Goal: Transaction & Acquisition: Purchase product/service

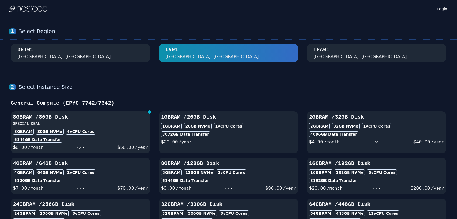
click at [101, 126] on h3 "SPECIAL DEAL" at bounding box center [80, 123] width 135 height 5
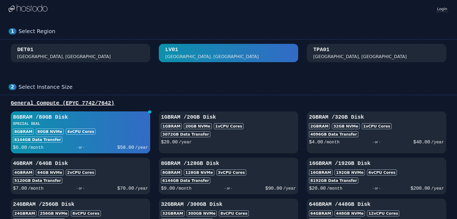
click at [444, 7] on link "Login" at bounding box center [442, 8] width 12 height 7
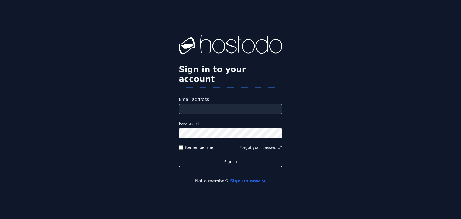
click at [216, 104] on input "Email address" at bounding box center [230, 109] width 103 height 10
type input "**********"
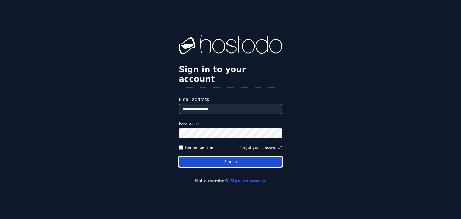
click at [232, 157] on button "Sign in" at bounding box center [230, 162] width 103 height 11
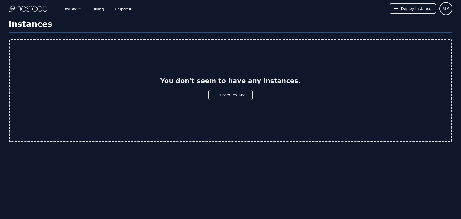
click at [104, 180] on div "Instances Billing Helpdesk Deploy Instance MA Instances SSH Keys Billing Helpde…" at bounding box center [230, 109] width 461 height 219
click at [23, 10] on img at bounding box center [28, 9] width 39 height 8
click at [125, 9] on link "Helpdesk" at bounding box center [124, 9] width 20 height 18
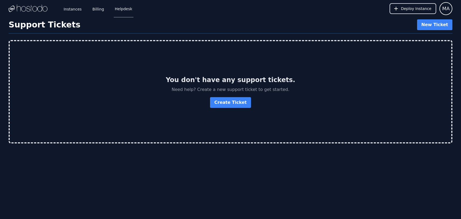
click at [19, 10] on img at bounding box center [28, 9] width 39 height 8
click at [69, 9] on link "Instances" at bounding box center [73, 9] width 20 height 18
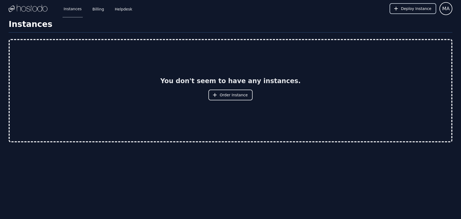
click at [420, 11] on span "Deploy Instance" at bounding box center [416, 8] width 30 height 5
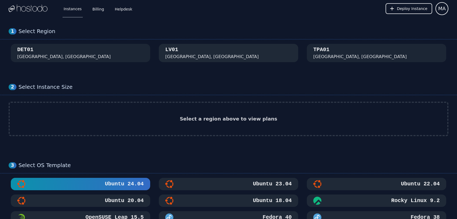
click at [240, 52] on div "LV01 Las Vegas, NV" at bounding box center [228, 53] width 126 height 14
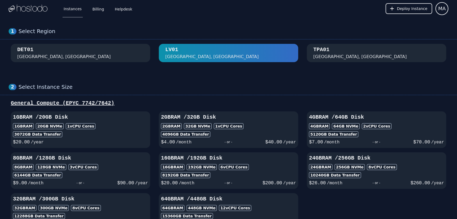
click at [109, 54] on div "DET01 Detroit, MI" at bounding box center [80, 53] width 126 height 14
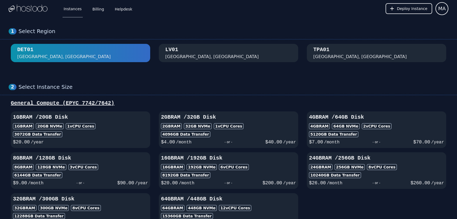
click at [290, 47] on div "LV01 Las Vegas, NV" at bounding box center [228, 53] width 126 height 14
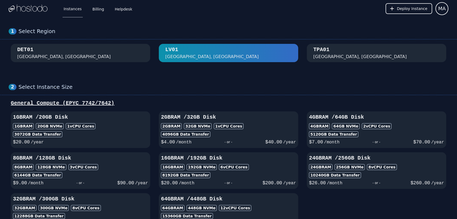
click at [348, 49] on div "TPA01 Tampa, FL" at bounding box center [376, 53] width 126 height 14
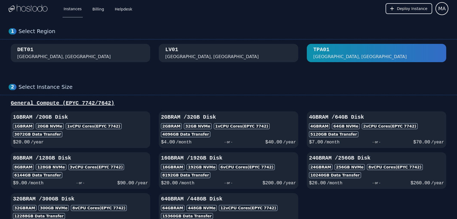
click at [243, 52] on div "LV01 Las Vegas, NV" at bounding box center [228, 53] width 126 height 14
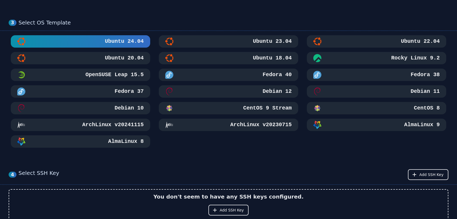
scroll to position [231, 0]
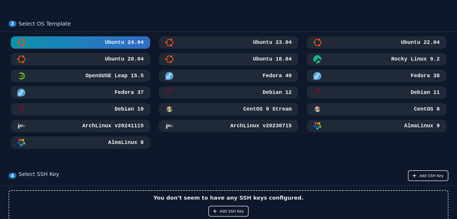
click at [371, 43] on div "Ubuntu 22.04" at bounding box center [376, 43] width 126 height 8
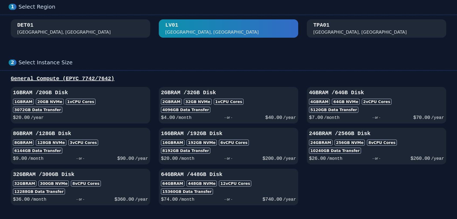
scroll to position [0, 0]
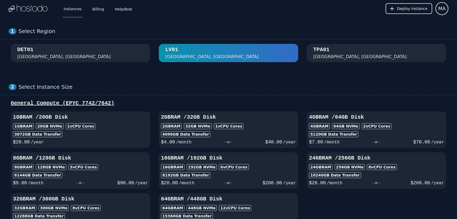
click at [31, 33] on div "Select Region" at bounding box center [234, 31] width 430 height 7
click at [28, 7] on img at bounding box center [28, 9] width 39 height 8
click at [25, 8] on img at bounding box center [28, 9] width 39 height 8
click at [200, 54] on div "LV01 Las Vegas, NV" at bounding box center [228, 53] width 126 height 14
click at [120, 165] on div "8GB RAM 128 GB NVMe 3 vCPU Cores" at bounding box center [80, 167] width 135 height 6
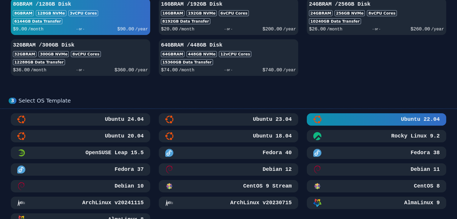
scroll to position [155, 0]
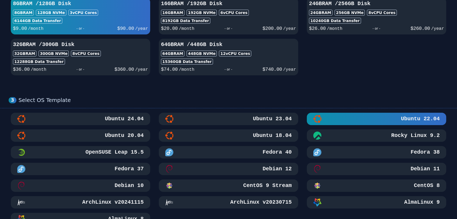
click at [118, 120] on h3 "Ubuntu 24.04" at bounding box center [124, 119] width 40 height 8
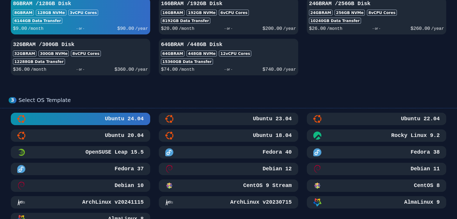
scroll to position [0, 0]
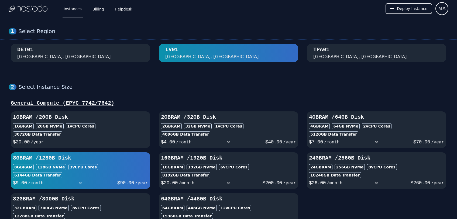
click at [123, 134] on div "3072 GB Data Transfer" at bounding box center [80, 135] width 135 height 6
select select
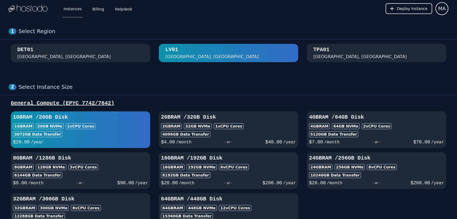
select select
click at [387, 53] on div "TPA01 Tampa, FL" at bounding box center [376, 53] width 126 height 14
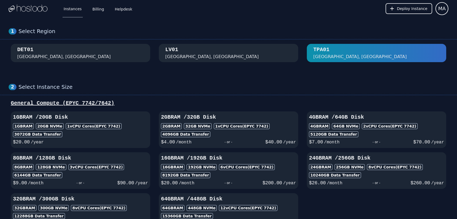
click at [217, 53] on div "LV01 Las Vegas, NV" at bounding box center [228, 53] width 126 height 14
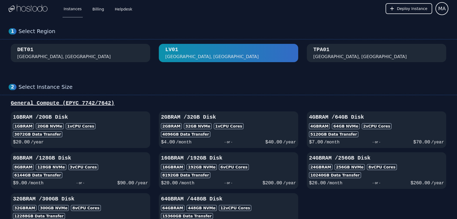
click at [37, 8] on img at bounding box center [28, 9] width 39 height 8
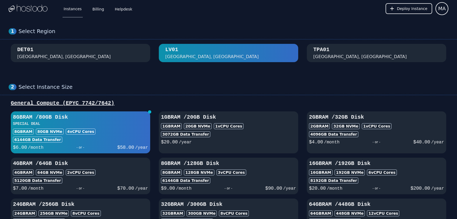
click at [116, 133] on div "8GB RAM 80 GB NVMe 4 vCPU Cores" at bounding box center [80, 132] width 135 height 6
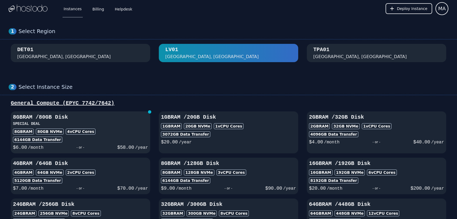
click at [116, 133] on div "8GB RAM 80 GB NVMe 4 vCPU Cores" at bounding box center [80, 132] width 135 height 6
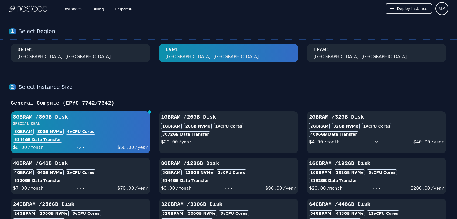
scroll to position [99, 0]
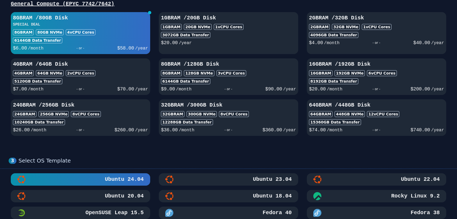
click at [350, 180] on div "Ubuntu 22.04" at bounding box center [376, 180] width 126 height 8
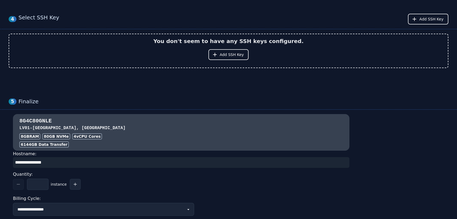
scroll to position [395, 0]
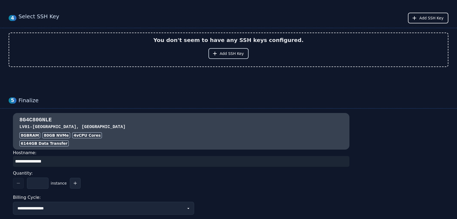
click at [225, 56] on span "Add SSH Key" at bounding box center [232, 53] width 24 height 5
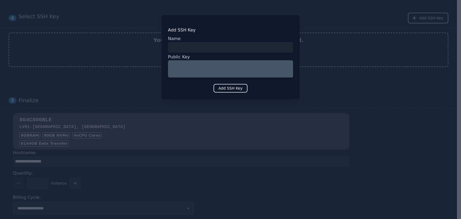
click at [131, 83] on div at bounding box center [230, 109] width 461 height 219
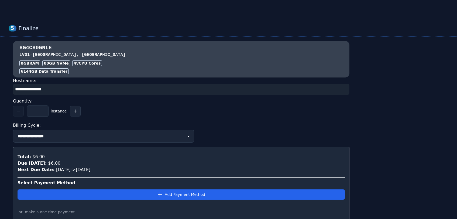
scroll to position [471, 0]
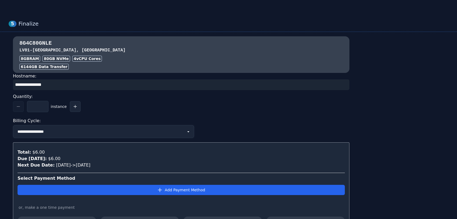
click at [188, 135] on select "**********" at bounding box center [103, 131] width 181 height 13
select select "**********"
click at [13, 125] on select "**********" at bounding box center [103, 131] width 181 height 13
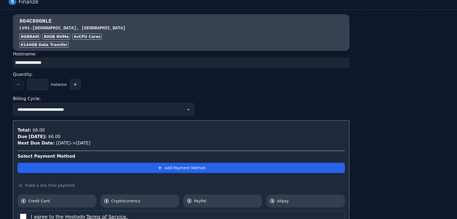
select select "**********"
click at [187, 110] on select "**********" at bounding box center [103, 109] width 181 height 13
click at [13, 103] on select "**********" at bounding box center [103, 109] width 181 height 13
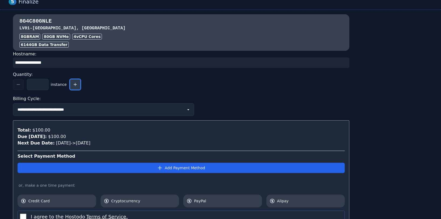
click at [74, 87] on button "button" at bounding box center [75, 84] width 11 height 11
type input "*"
select select "**********"
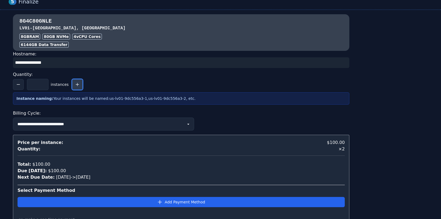
select select "**********"
click at [18, 86] on icon "button" at bounding box center [18, 84] width 4 height 4
type input "*"
select select "**********"
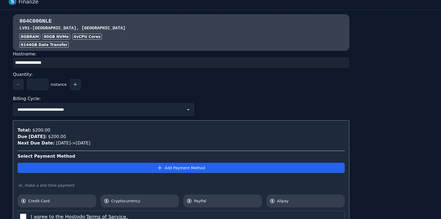
select select "**********"
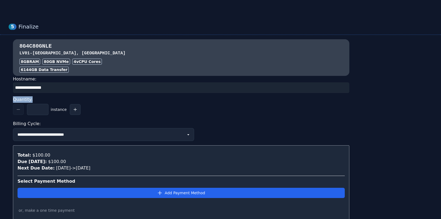
drag, startPoint x: 13, startPoint y: 98, endPoint x: 104, endPoint y: 97, distance: 90.8
click at [104, 97] on div "Quantity:" at bounding box center [181, 99] width 336 height 9
click at [102, 90] on input "input" at bounding box center [181, 87] width 336 height 11
click at [117, 108] on div "* instance" at bounding box center [181, 109] width 336 height 11
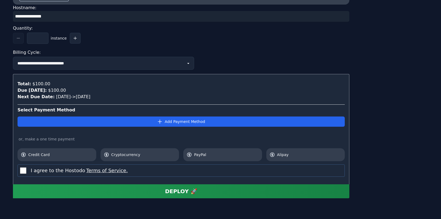
scroll to position [510, 0]
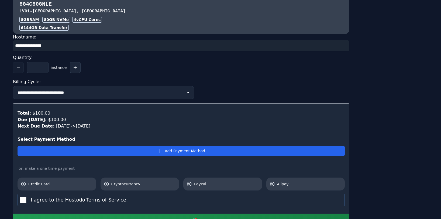
click at [65, 68] on span "instance" at bounding box center [59, 67] width 16 height 5
drag, startPoint x: 65, startPoint y: 68, endPoint x: 50, endPoint y: 67, distance: 15.9
click at [50, 67] on div "* instance" at bounding box center [181, 67] width 336 height 11
copy span "instance"
